Goal: Navigation & Orientation: Understand site structure

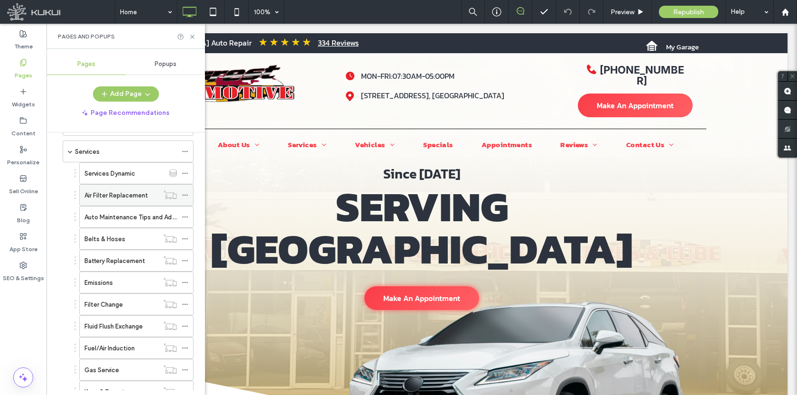
click at [125, 196] on label "Air Filter Replacement" at bounding box center [116, 195] width 64 height 17
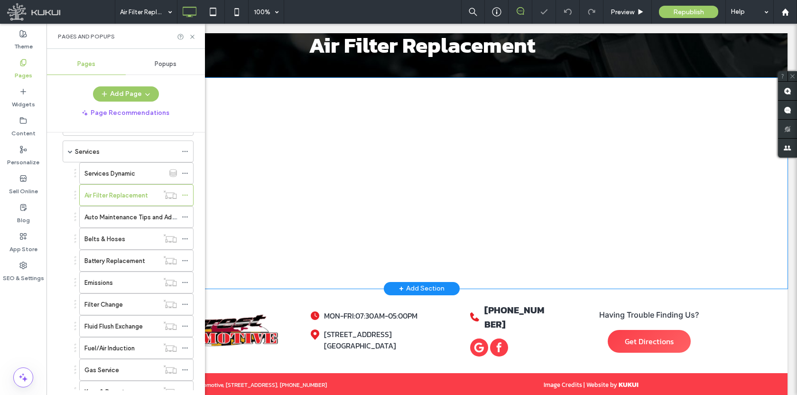
scroll to position [133, 0]
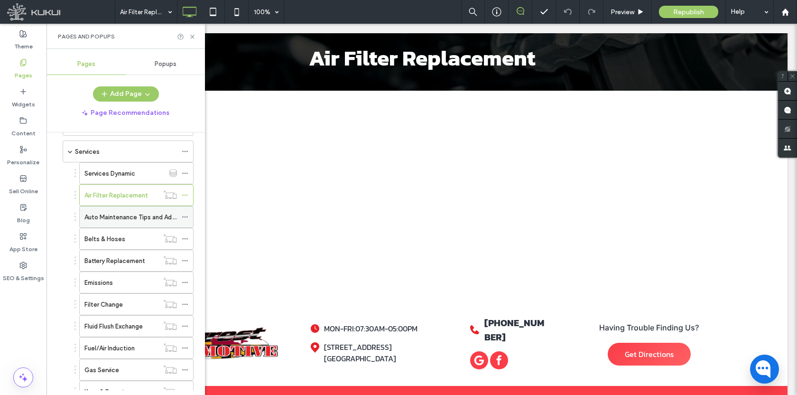
click at [108, 218] on label "Auto Maintenance Tips and Advice" at bounding box center [133, 217] width 99 height 17
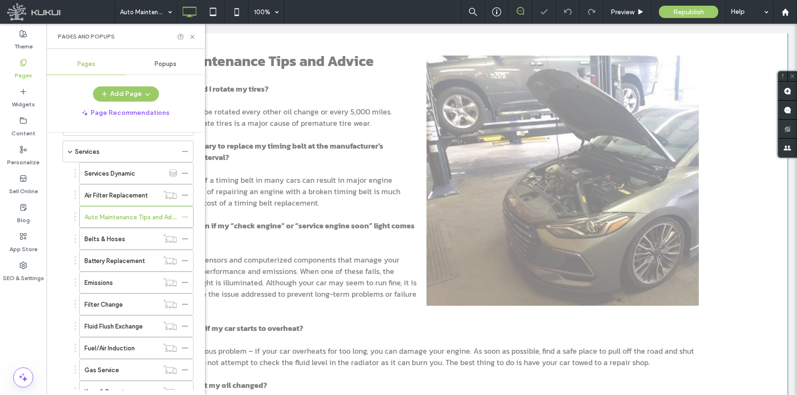
scroll to position [166, 0]
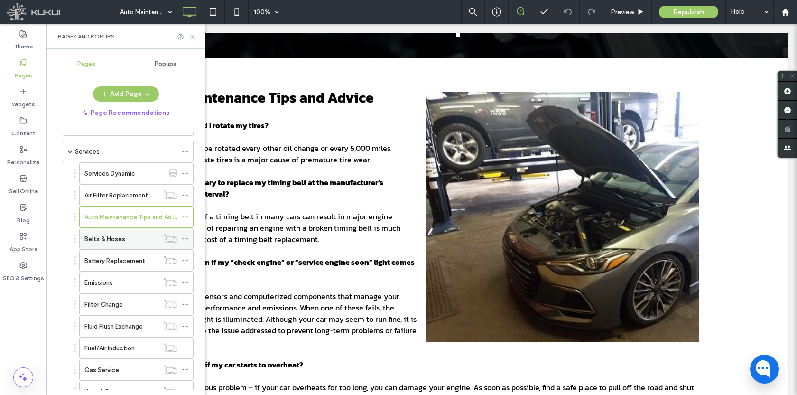
click at [132, 241] on div "Belts & Hoses" at bounding box center [121, 239] width 74 height 10
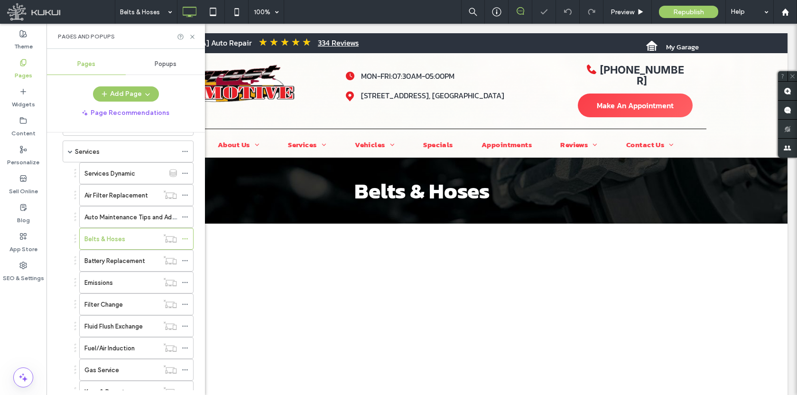
click at [122, 263] on label "Battery Replacement" at bounding box center [114, 260] width 61 height 17
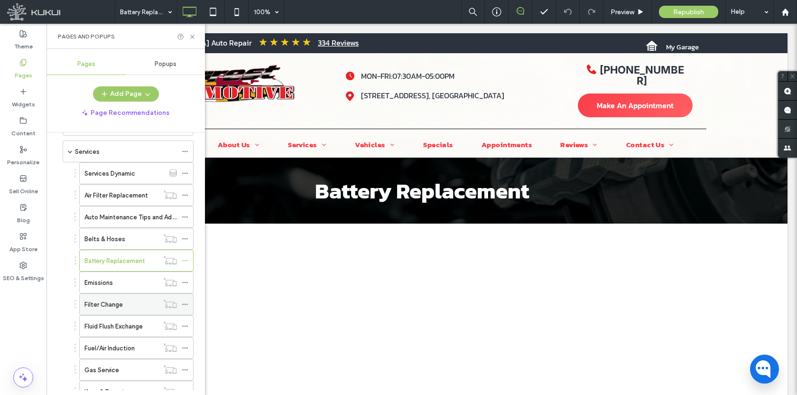
click at [131, 304] on div "Filter Change" at bounding box center [121, 304] width 74 height 10
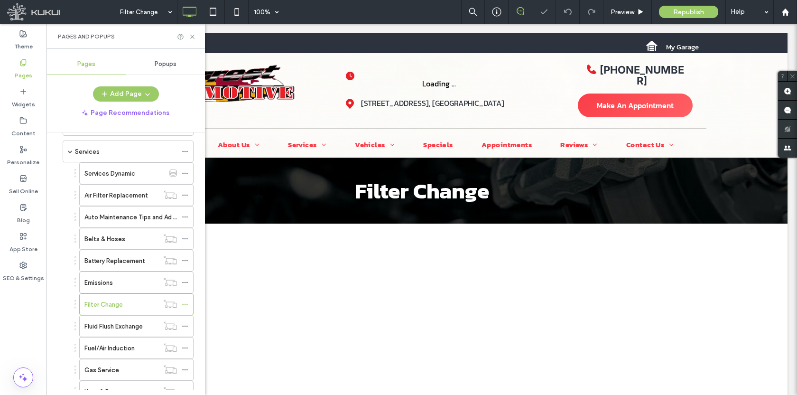
click at [124, 285] on div "Emissions" at bounding box center [121, 283] width 74 height 10
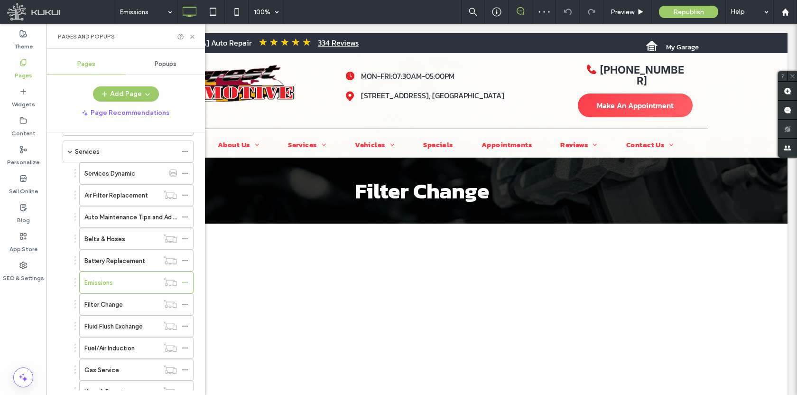
click at [126, 265] on label "Battery Replacement" at bounding box center [114, 260] width 61 height 17
click at [119, 304] on label "Filter Change" at bounding box center [103, 304] width 38 height 17
click at [114, 324] on label "Fluid Flush Exchange" at bounding box center [113, 326] width 58 height 17
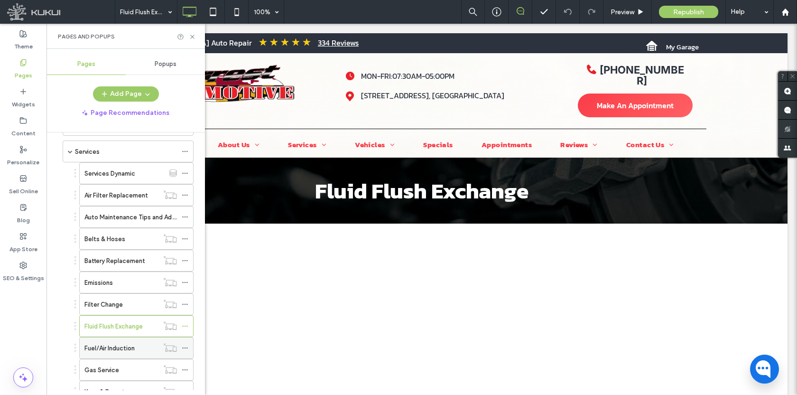
click at [91, 346] on label "Fuel/Air Induction" at bounding box center [109, 348] width 50 height 17
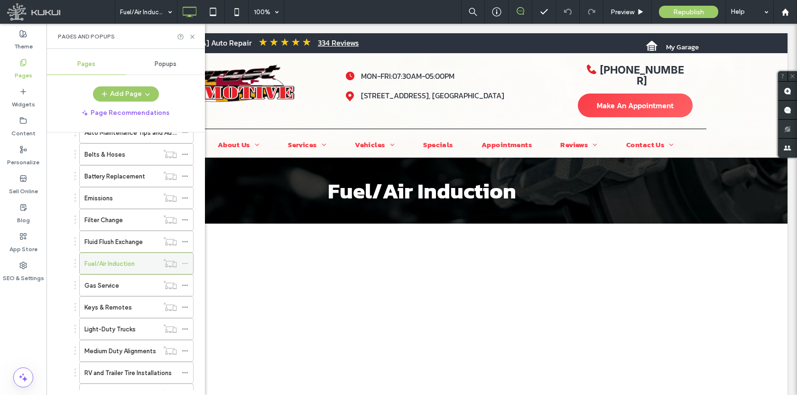
scroll to position [195, 0]
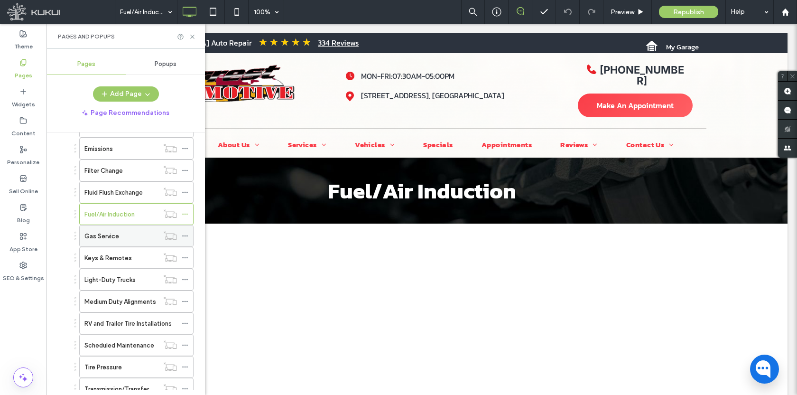
click at [117, 244] on div "Gas Service" at bounding box center [121, 235] width 74 height 21
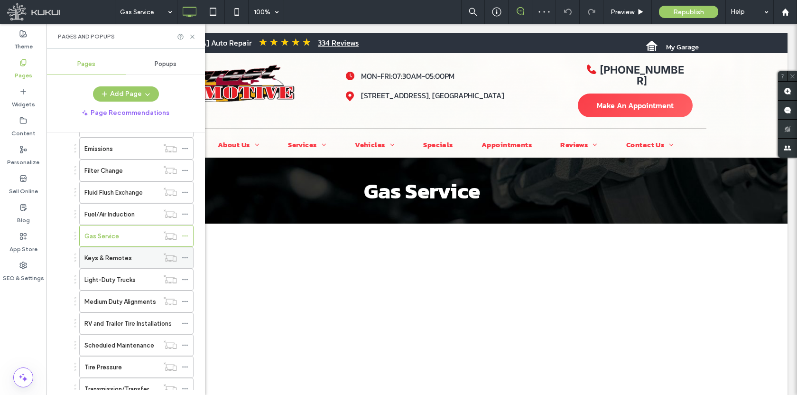
click at [124, 263] on div "Keys & Remotes" at bounding box center [121, 257] width 74 height 21
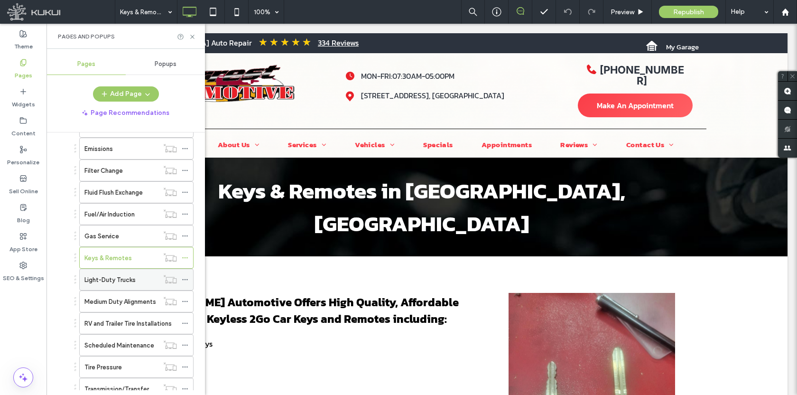
click at [112, 274] on label "Light-Duty Trucks" at bounding box center [109, 279] width 51 height 17
click at [115, 297] on label "Medium Duty Alignments" at bounding box center [120, 301] width 72 height 17
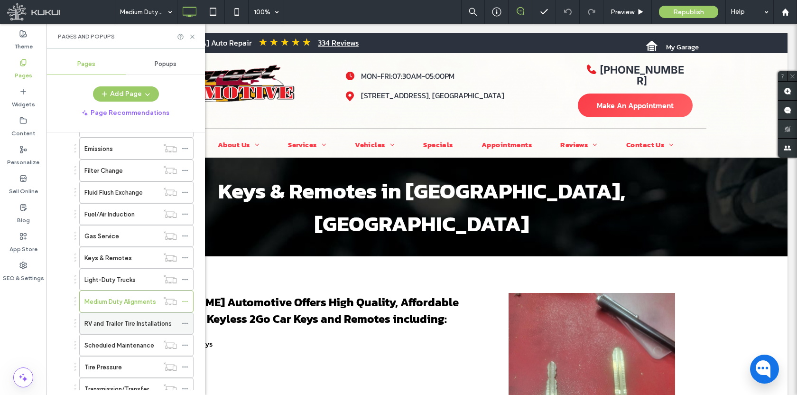
click at [121, 319] on label "RV and Trailer Tire Installations" at bounding box center [127, 323] width 87 height 17
click at [183, 323] on icon at bounding box center [185, 323] width 7 height 7
click at [134, 342] on label "Scheduled Maintenance" at bounding box center [119, 345] width 70 height 17
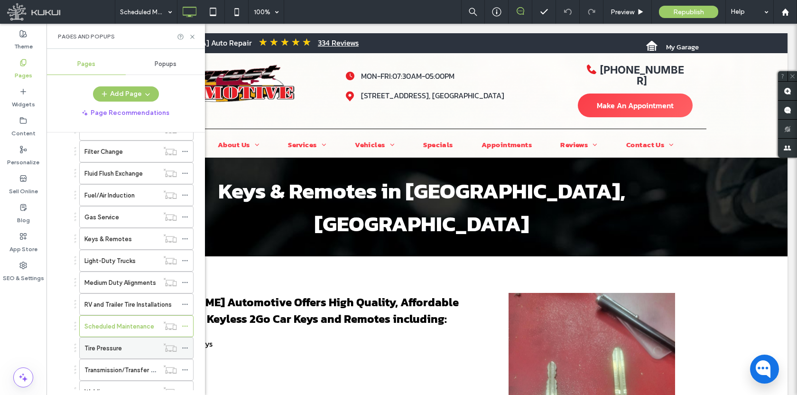
scroll to position [260, 0]
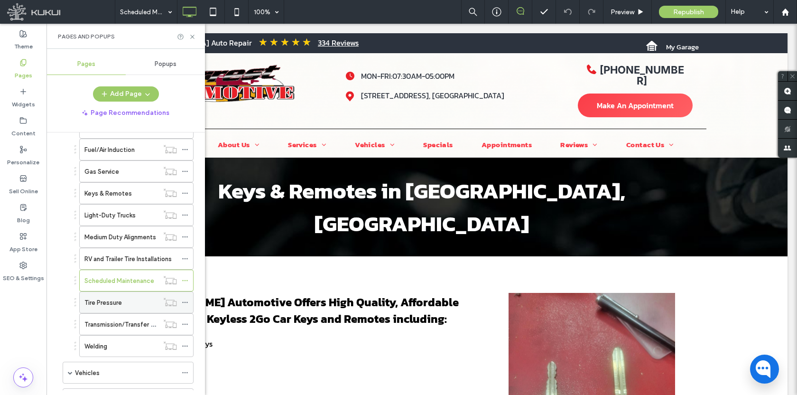
click at [111, 298] on label "Tire Pressure" at bounding box center [102, 302] width 37 height 17
click at [132, 321] on label "Transmission/Transfer Case" at bounding box center [124, 324] width 81 height 17
click at [114, 299] on label "Tire Pressure" at bounding box center [102, 302] width 37 height 17
click at [118, 327] on label "Transmission/Transfer Case" at bounding box center [124, 324] width 81 height 17
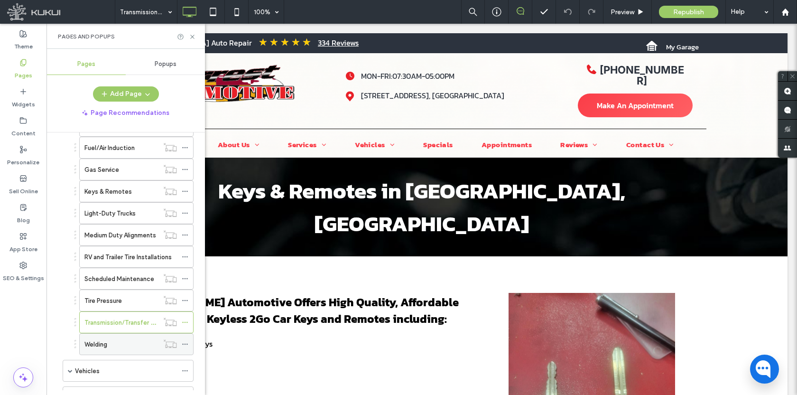
scroll to position [261, 0]
click at [107, 346] on label "Welding" at bounding box center [95, 344] width 23 height 17
